Goal: Information Seeking & Learning: Learn about a topic

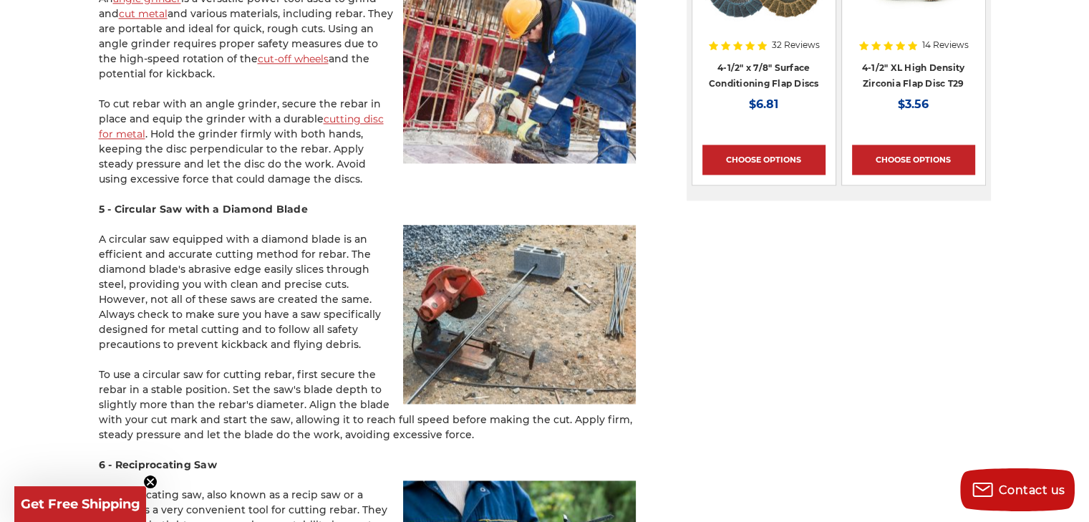
scroll to position [1959, 0]
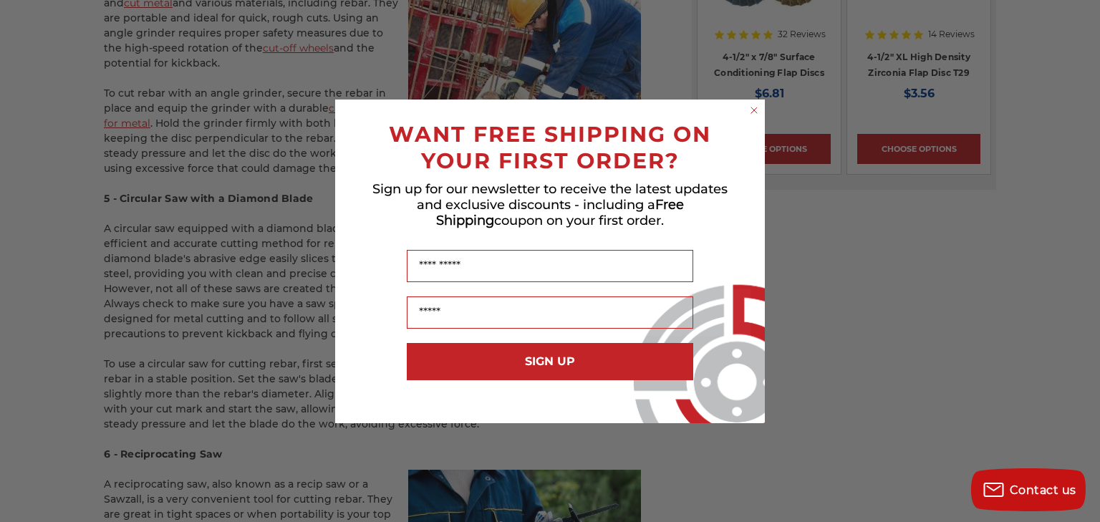
click at [754, 114] on circle "Close dialog" at bounding box center [755, 110] width 14 height 14
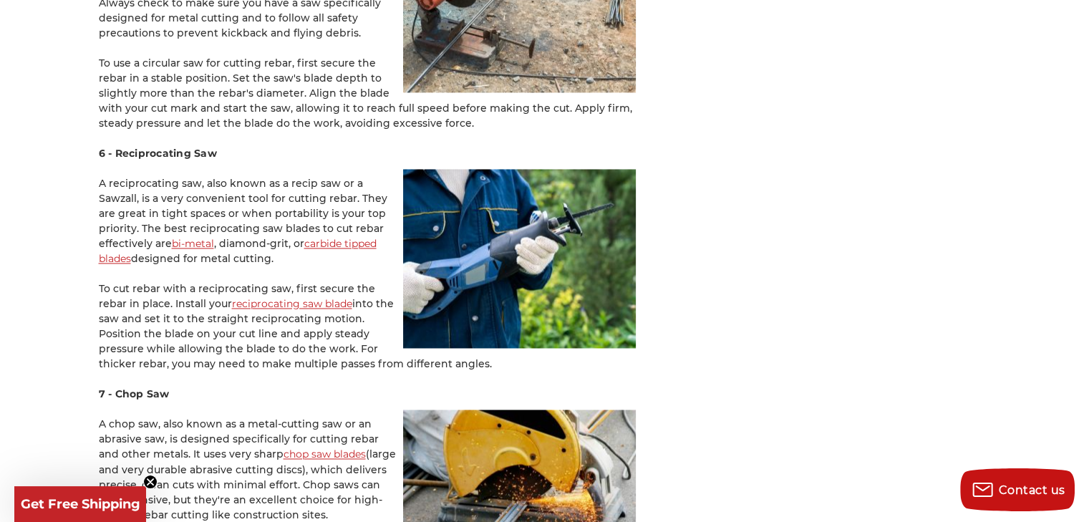
scroll to position [2281, 0]
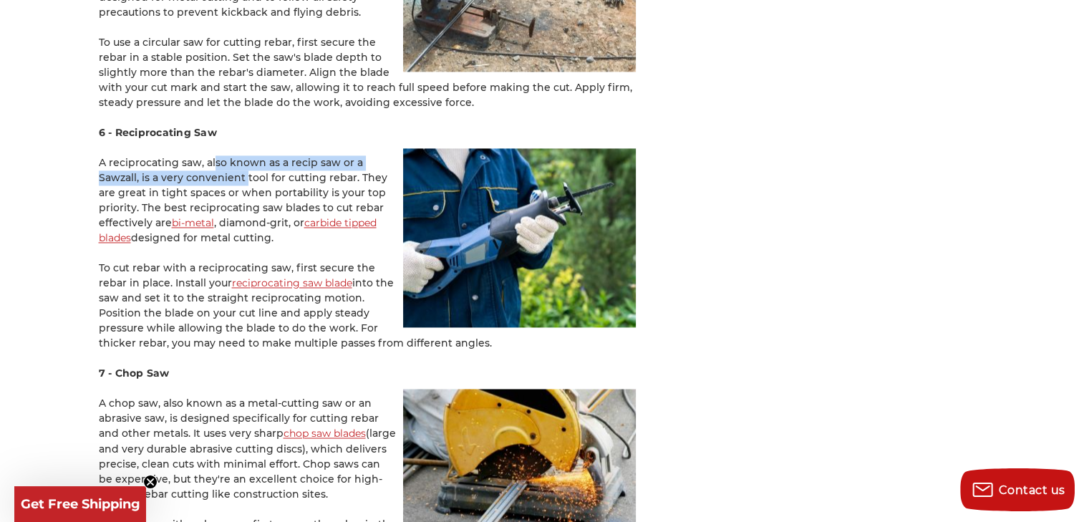
drag, startPoint x: 204, startPoint y: 150, endPoint x: 235, endPoint y: 168, distance: 36.0
click at [235, 168] on p "A reciprocating saw, also known as a recip saw or a Sawzall, is a very convenie…" at bounding box center [367, 200] width 537 height 90
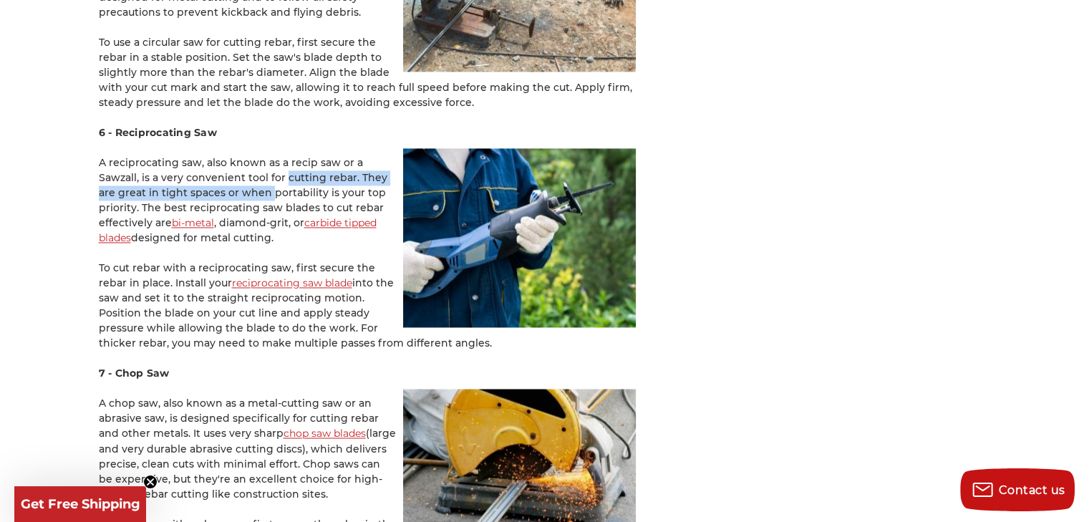
drag, startPoint x: 274, startPoint y: 165, endPoint x: 263, endPoint y: 171, distance: 12.8
click at [263, 171] on p "A reciprocating saw, also known as a recip saw or a Sawzall, is a very convenie…" at bounding box center [367, 200] width 537 height 90
drag, startPoint x: 218, startPoint y: 175, endPoint x: 330, endPoint y: 180, distance: 112.5
click at [330, 180] on p "A reciprocating saw, also known as a recip saw or a Sawzall, is a very convenie…" at bounding box center [367, 200] width 537 height 90
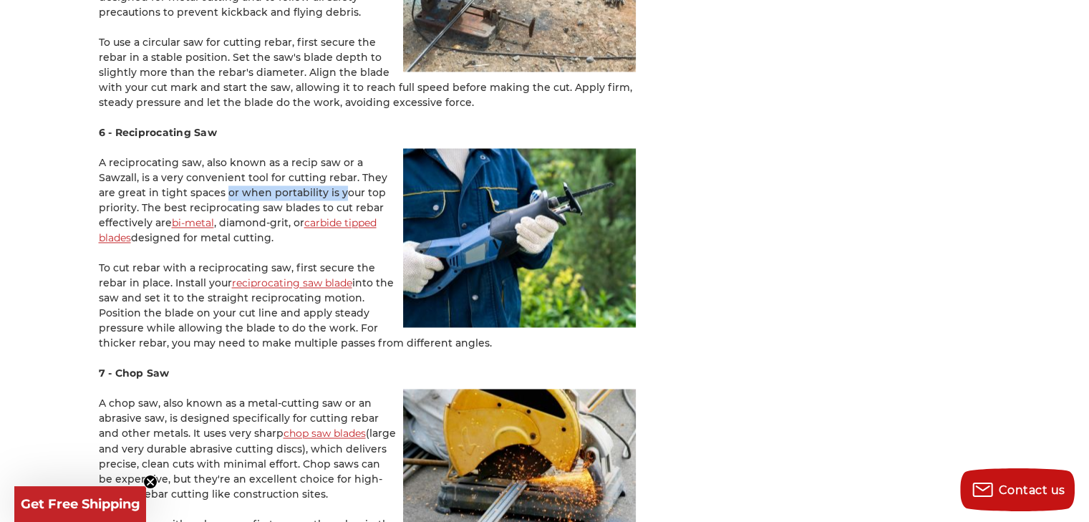
click at [330, 180] on p "A reciprocating saw, also known as a recip saw or a Sawzall, is a very convenie…" at bounding box center [367, 200] width 537 height 90
drag, startPoint x: 207, startPoint y: 180, endPoint x: 276, endPoint y: 231, distance: 86.5
click at [276, 231] on div "Reinforcing bar, aka rebar, is a steel bar used to reinforce concrete and mason…" at bounding box center [367, 15] width 537 height 3997
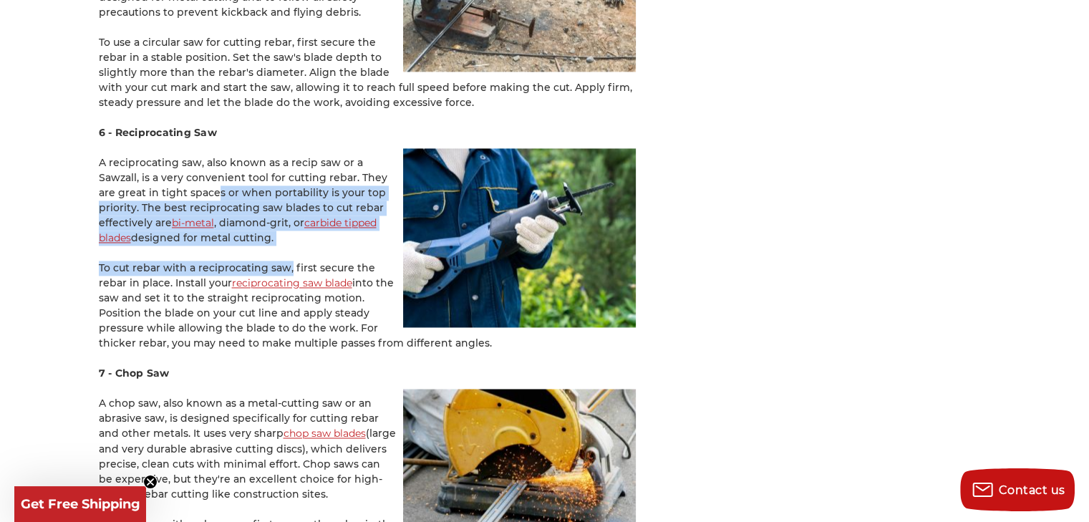
click at [276, 231] on div "Reinforcing bar, aka rebar, is a steel bar used to reinforce concrete and mason…" at bounding box center [367, 15] width 537 height 3997
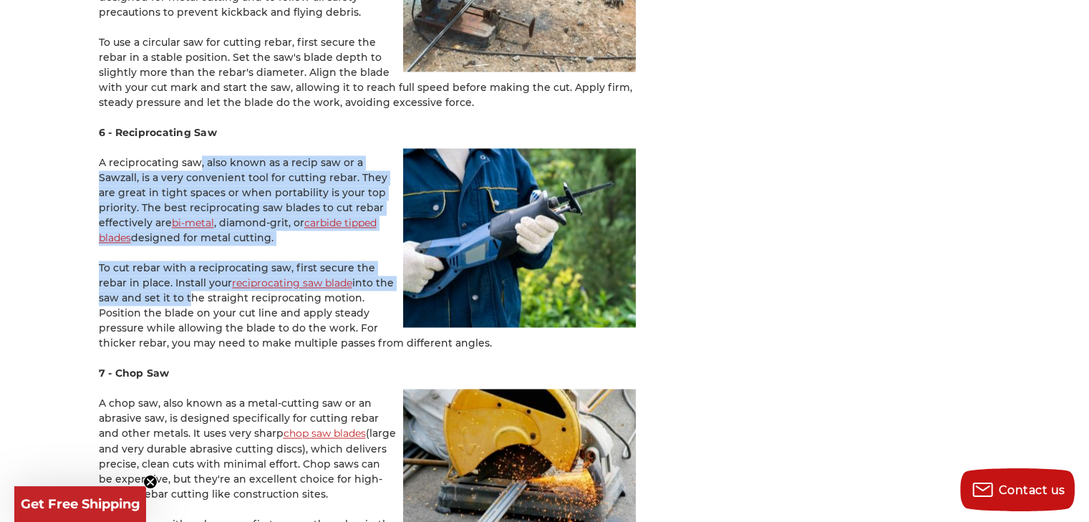
drag, startPoint x: 185, startPoint y: 153, endPoint x: 179, endPoint y: 303, distance: 149.8
click at [179, 303] on div "Reinforcing bar, aka rebar, is a steel bar used to reinforce concrete and mason…" at bounding box center [367, 15] width 537 height 3997
click at [179, 303] on p "To cut rebar with a reciprocating saw, first secure the rebar in place. Install…" at bounding box center [367, 306] width 537 height 90
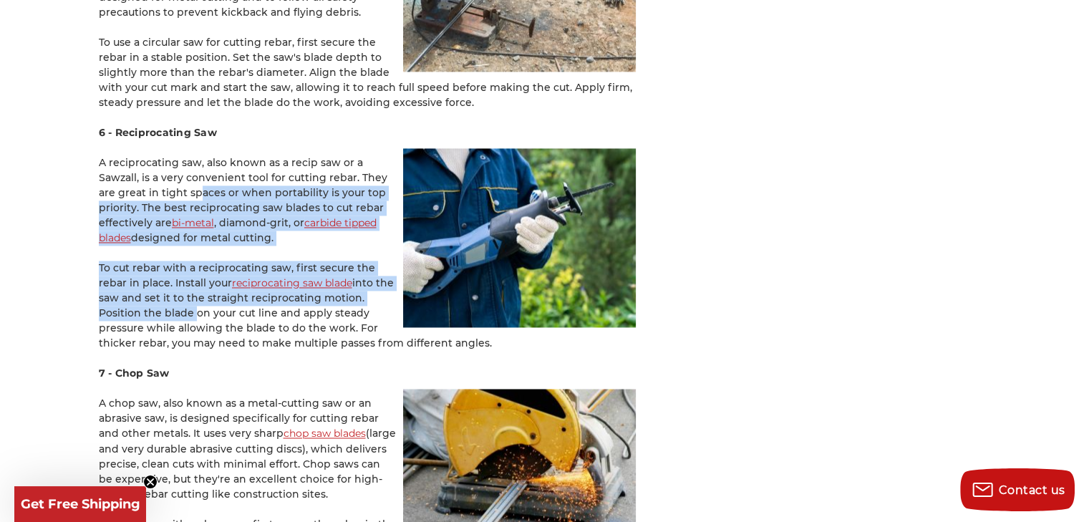
drag, startPoint x: 179, startPoint y: 303, endPoint x: 198, endPoint y: 173, distance: 131.8
click at [198, 173] on div "Reinforcing bar, aka rebar, is a steel bar used to reinforce concrete and mason…" at bounding box center [367, 15] width 537 height 3997
click at [198, 173] on p "A reciprocating saw, also known as a recip saw or a Sawzall, is a very convenie…" at bounding box center [367, 200] width 537 height 90
drag, startPoint x: 198, startPoint y: 173, endPoint x: 178, endPoint y: 309, distance: 137.5
click at [178, 309] on div "Reinforcing bar, aka rebar, is a steel bar used to reinforce concrete and mason…" at bounding box center [367, 15] width 537 height 3997
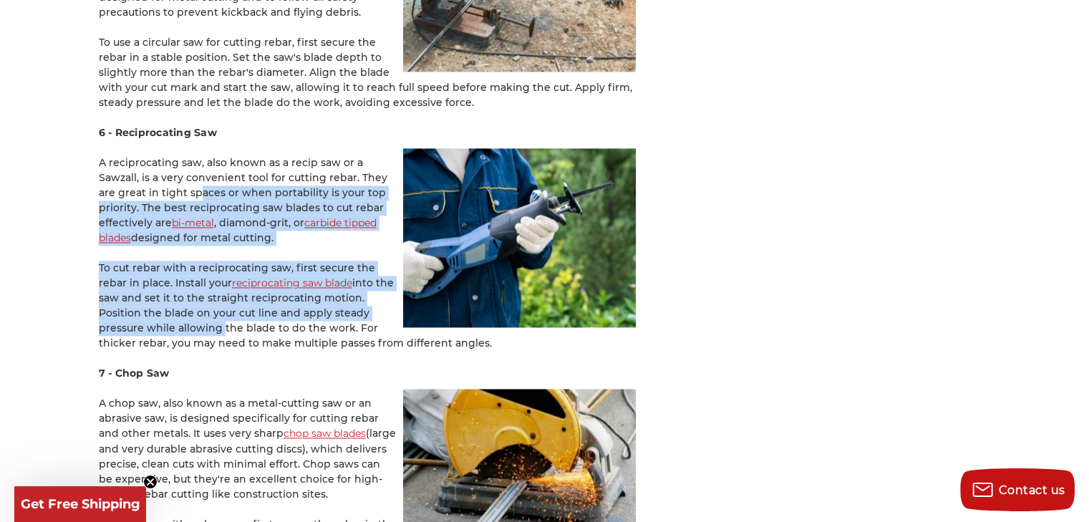
click at [178, 309] on p "To cut rebar with a reciprocating saw, first secure the rebar in place. Install…" at bounding box center [367, 306] width 537 height 90
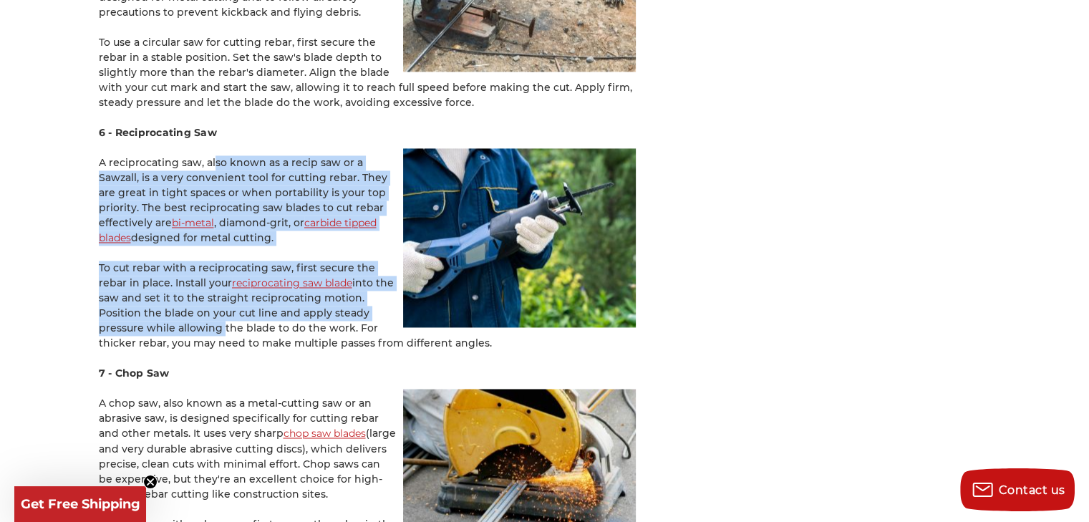
drag, startPoint x: 178, startPoint y: 309, endPoint x: 205, endPoint y: 147, distance: 164.0
click at [205, 147] on div "Reinforcing bar, aka rebar, is a steel bar used to reinforce concrete and mason…" at bounding box center [367, 15] width 537 height 3997
click at [205, 155] on p "A reciprocating saw, also known as a recip saw or a Sawzall, is a very convenie…" at bounding box center [367, 200] width 537 height 90
drag, startPoint x: 289, startPoint y: 303, endPoint x: 245, endPoint y: 145, distance: 164.4
click at [245, 145] on div "Reinforcing bar, aka rebar, is a steel bar used to reinforce concrete and mason…" at bounding box center [367, 15] width 537 height 3997
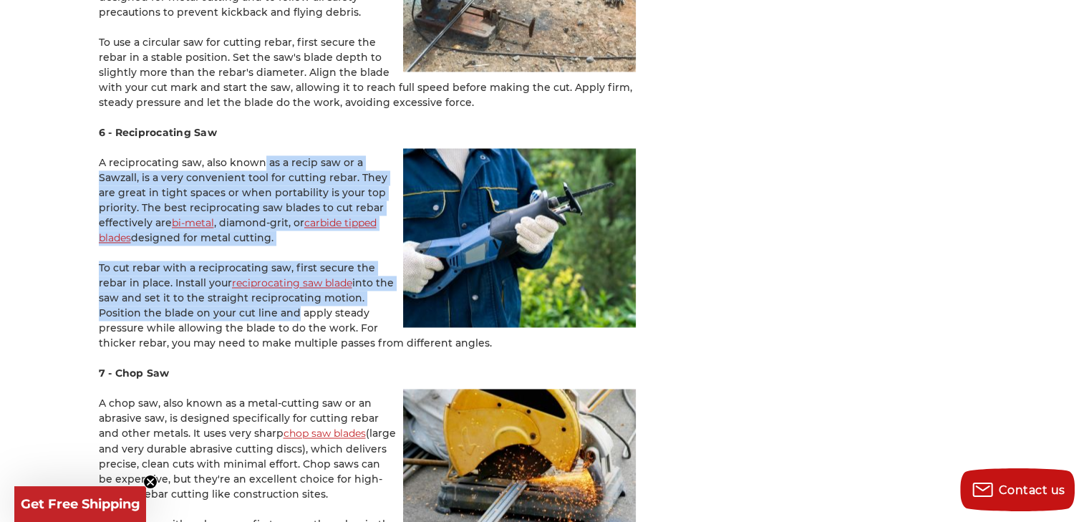
click at [245, 155] on p "A reciprocating saw, also known as a recip saw or a Sawzall, is a very convenie…" at bounding box center [367, 200] width 537 height 90
drag, startPoint x: 245, startPoint y: 145, endPoint x: 194, endPoint y: 311, distance: 173.7
click at [194, 311] on div "Reinforcing bar, aka rebar, is a steel bar used to reinforce concrete and mason…" at bounding box center [367, 15] width 537 height 3997
click at [194, 311] on p "To cut rebar with a reciprocating saw, first secure the rebar in place. Install…" at bounding box center [367, 306] width 537 height 90
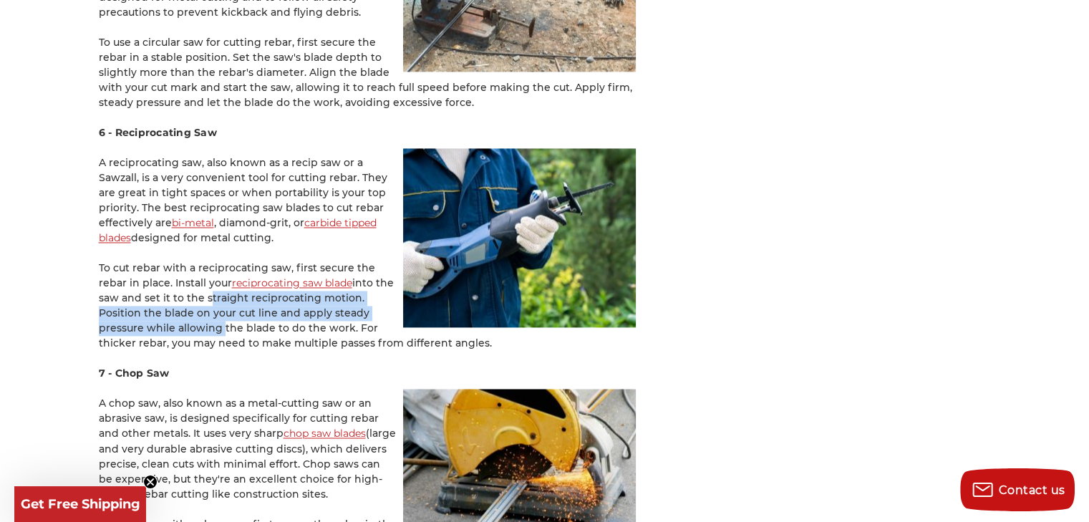
drag, startPoint x: 194, startPoint y: 311, endPoint x: 211, endPoint y: 304, distance: 18.4
click at [211, 304] on p "To cut rebar with a reciprocating saw, first secure the rebar in place. Install…" at bounding box center [367, 306] width 537 height 90
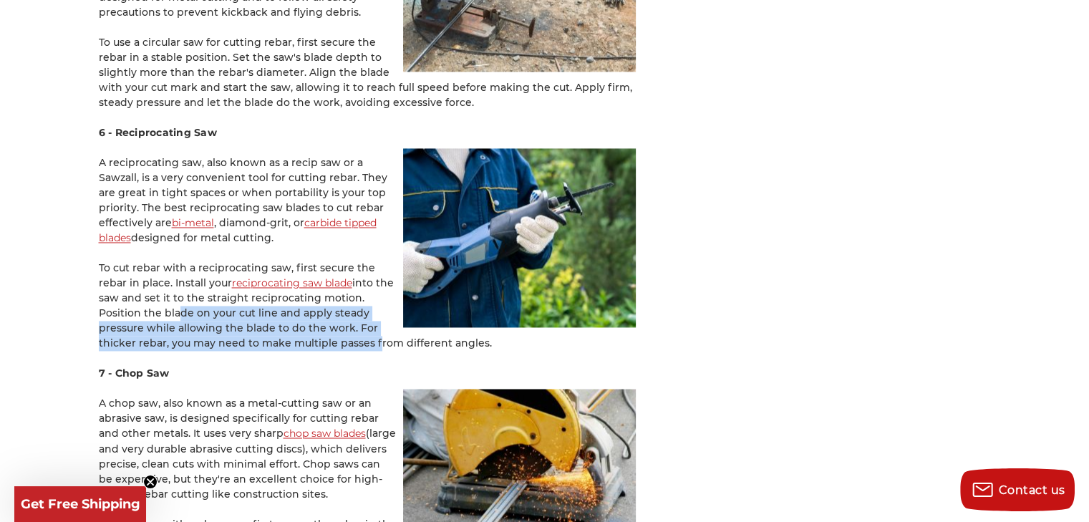
drag, startPoint x: 172, startPoint y: 297, endPoint x: 375, endPoint y: 324, distance: 205.1
click at [375, 324] on p "To cut rebar with a reciprocating saw, first secure the rebar in place. Install…" at bounding box center [367, 306] width 537 height 90
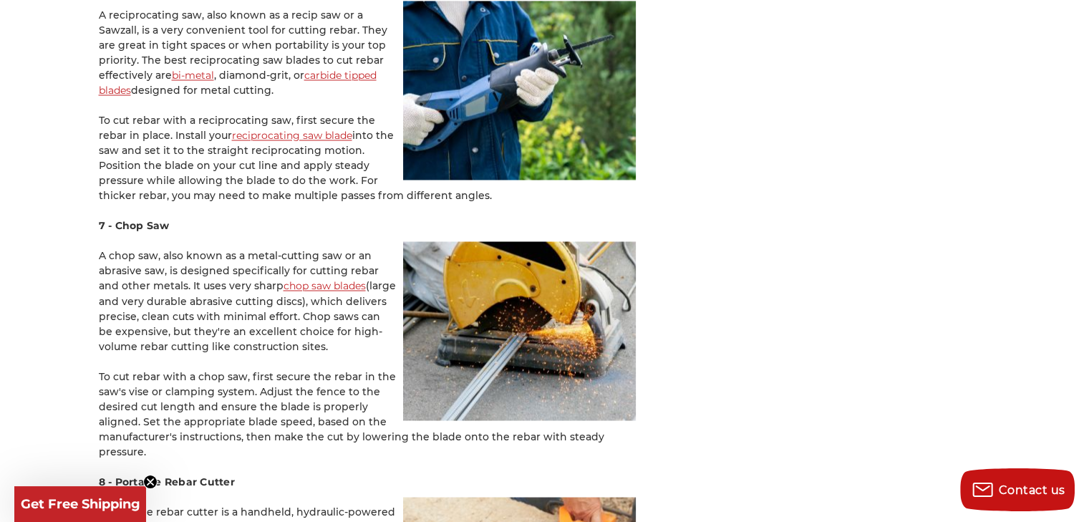
scroll to position [2430, 0]
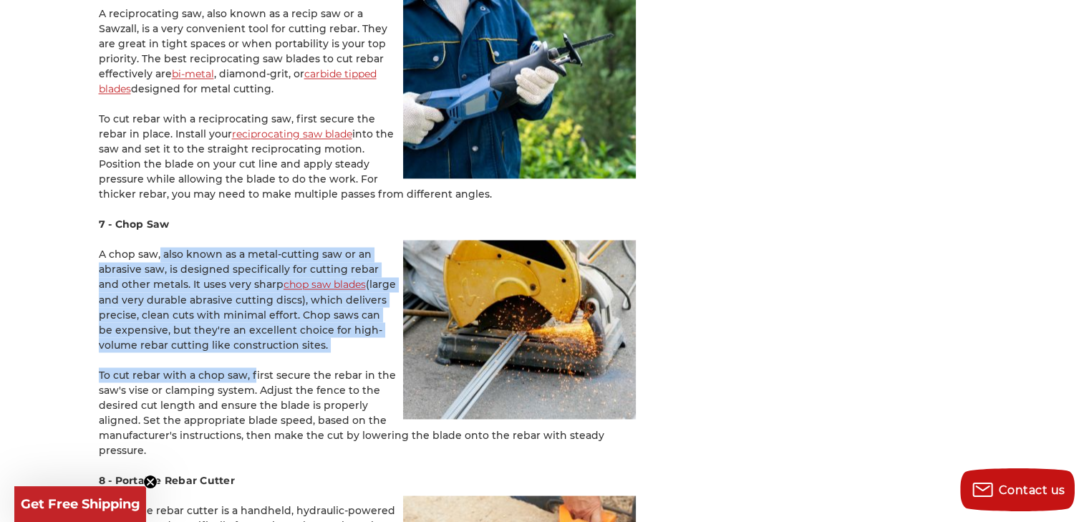
drag, startPoint x: 150, startPoint y: 234, endPoint x: 248, endPoint y: 349, distance: 150.8
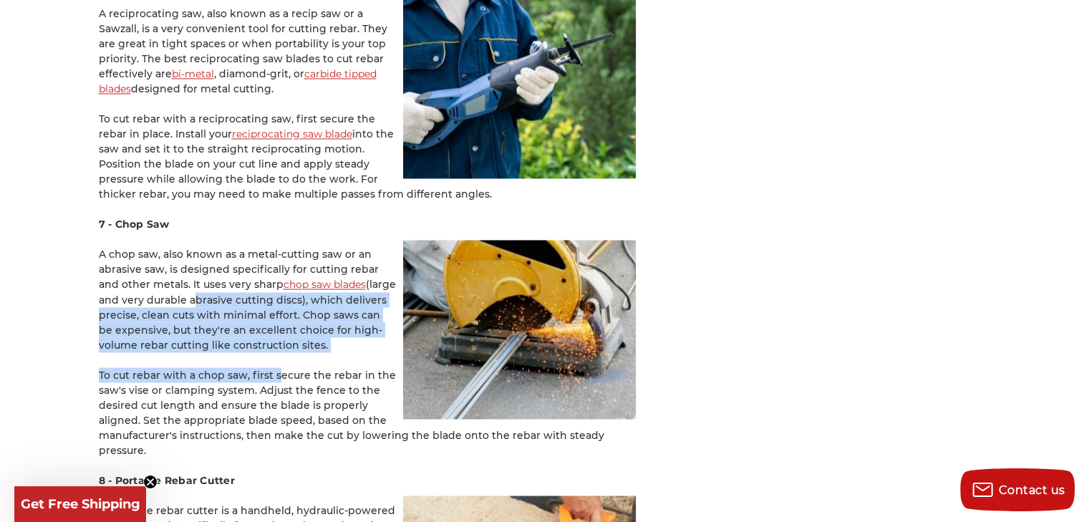
drag, startPoint x: 248, startPoint y: 349, endPoint x: 175, endPoint y: 262, distance: 113.8
click at [175, 262] on p "A chop saw, also known as a metal-cutting saw or an abrasive saw, is designed s…" at bounding box center [367, 299] width 537 height 105
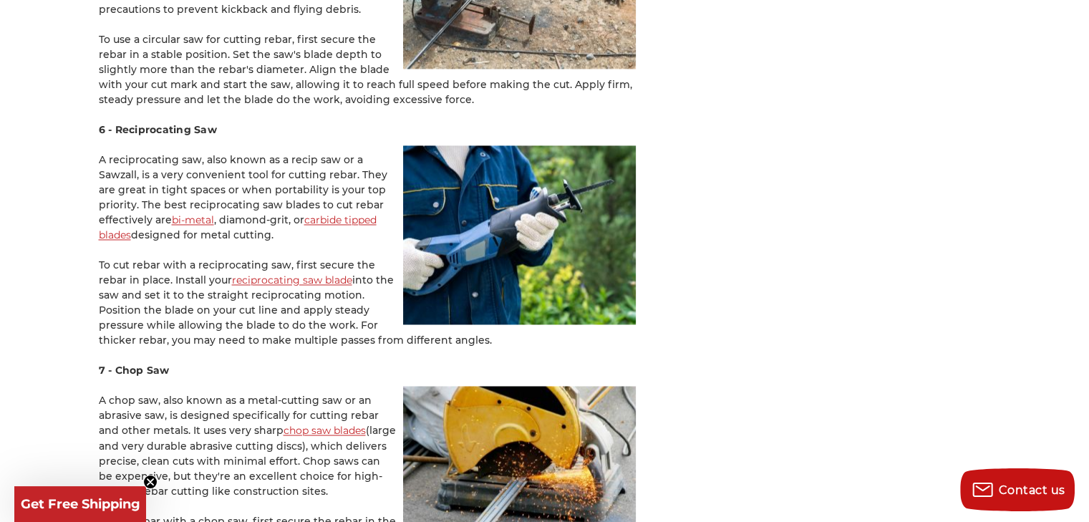
scroll to position [2281, 0]
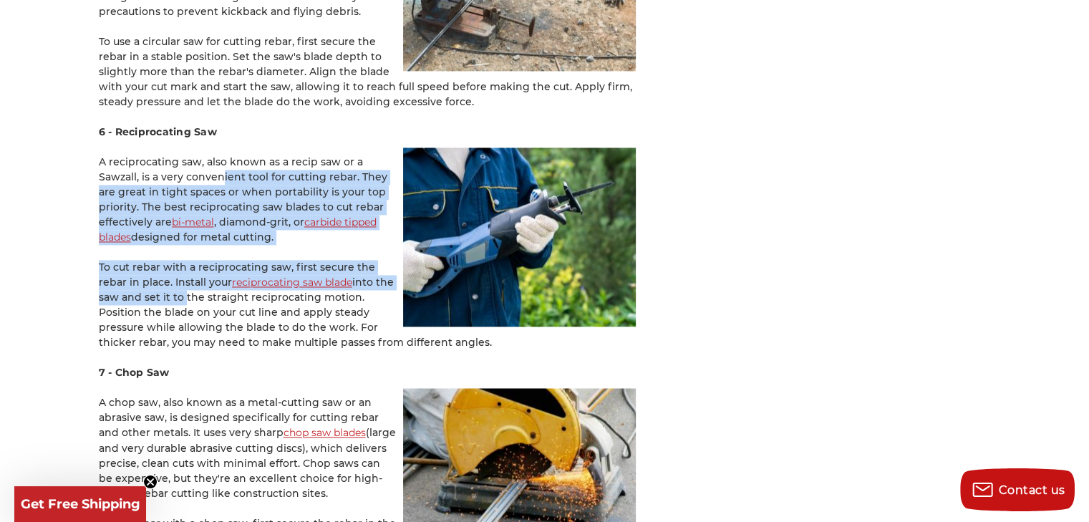
drag, startPoint x: 209, startPoint y: 159, endPoint x: 182, endPoint y: 283, distance: 126.8
click at [182, 283] on div "Reinforcing bar, aka rebar, is a steel bar used to reinforce concrete and mason…" at bounding box center [367, 14] width 537 height 3997
click at [182, 283] on p "To cut rebar with a reciprocating saw, first secure the rebar in place. Install…" at bounding box center [367, 305] width 537 height 90
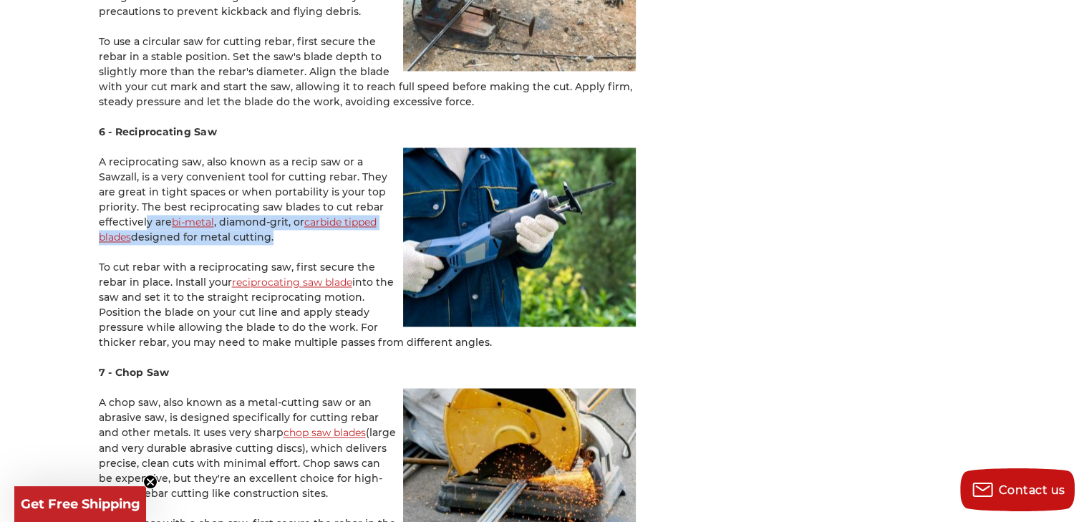
drag, startPoint x: 137, startPoint y: 210, endPoint x: 269, endPoint y: 216, distance: 131.9
click at [269, 216] on p "A reciprocating saw, also known as a recip saw or a Sawzall, is a very convenie…" at bounding box center [367, 200] width 537 height 90
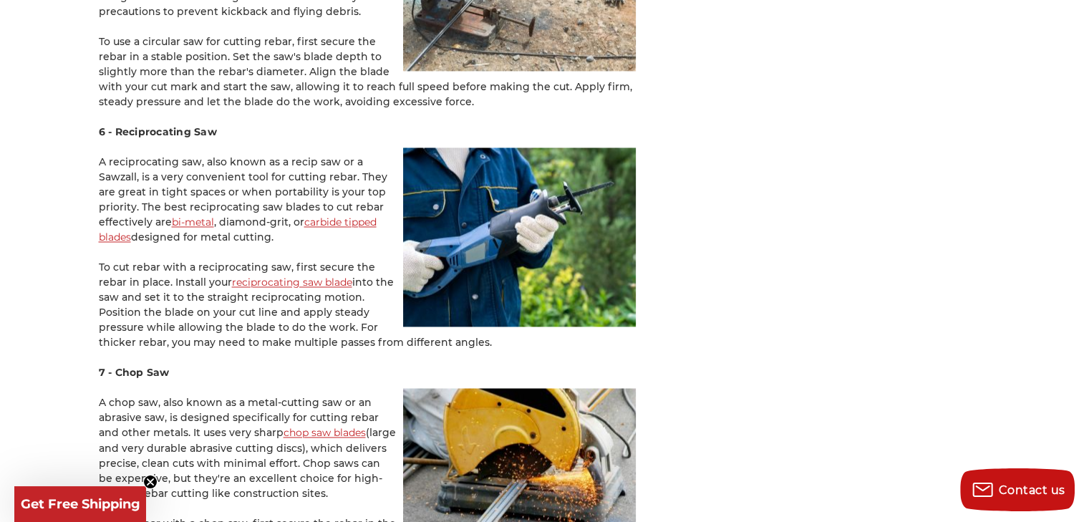
click at [198, 216] on link "bi-metal" at bounding box center [193, 222] width 42 height 13
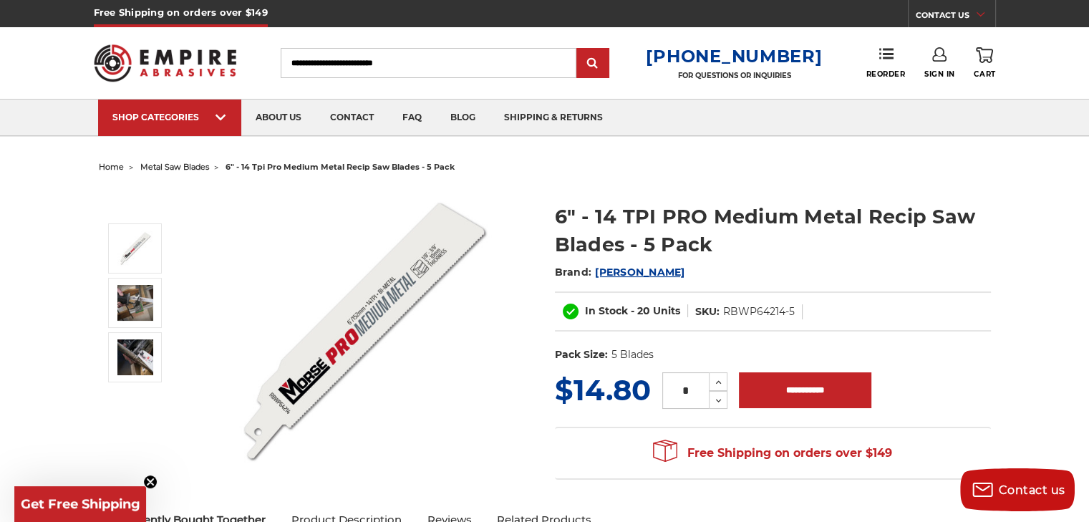
scroll to position [39, 0]
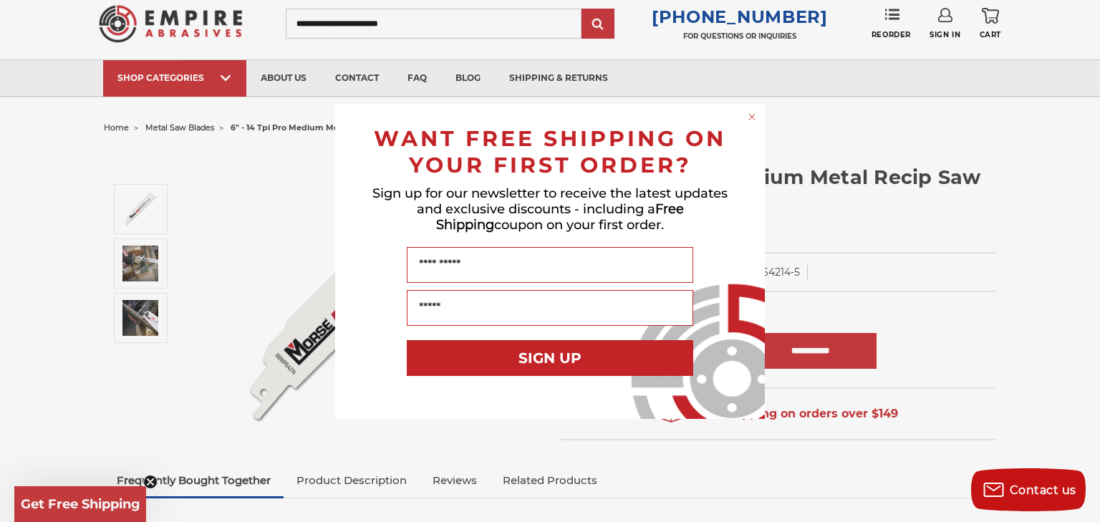
drag, startPoint x: 745, startPoint y: 112, endPoint x: 755, endPoint y: 116, distance: 11.6
click at [755, 116] on icon "Close dialog" at bounding box center [752, 117] width 14 height 14
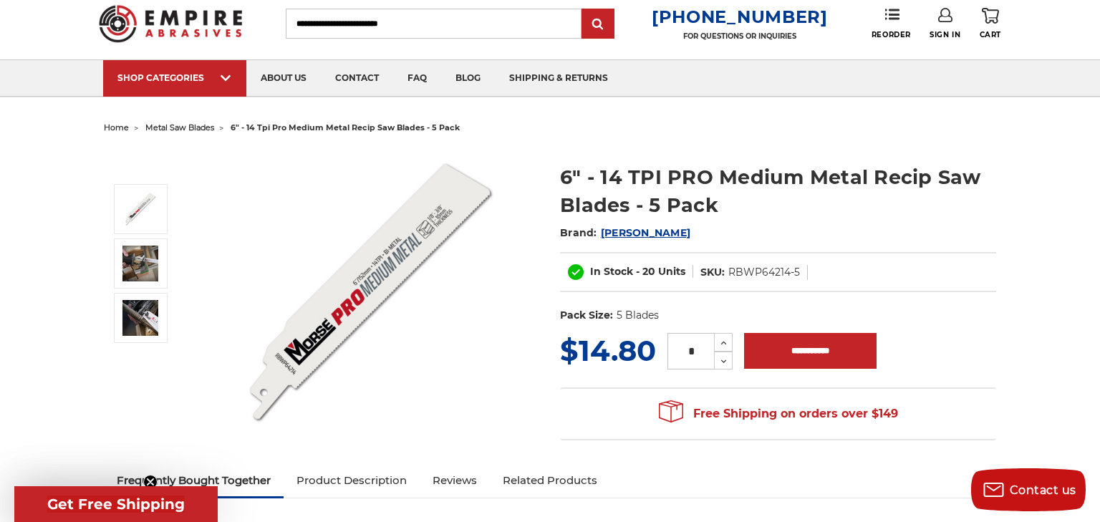
click at [755, 116] on div "Close dialog WANT FREE SHIPPING ON YOUR FIRST ORDER? Sign up for our newsletter…" at bounding box center [550, 261] width 458 height 315
